Goal: Information Seeking & Learning: Check status

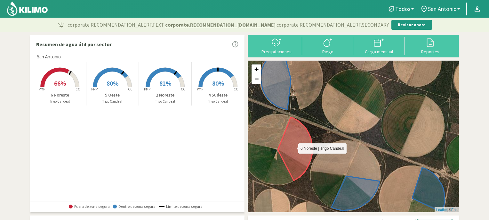
click at [300, 132] on icon at bounding box center [295, 148] width 35 height 63
click at [58, 81] on span "66%" at bounding box center [60, 83] width 12 height 8
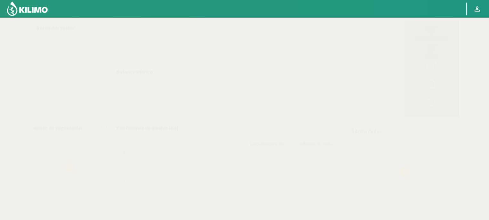
select select "3: Object"
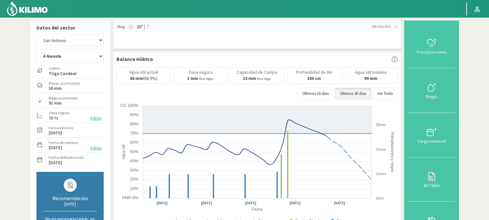
click at [32, 7] on img at bounding box center [27, 8] width 42 height 15
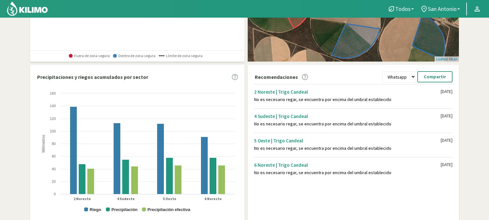
scroll to position [155, 0]
